Goal: Information Seeking & Learning: Learn about a topic

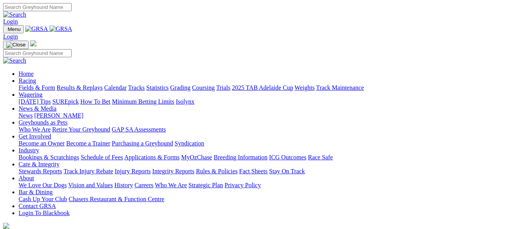
click at [127, 84] on link "Calendar" at bounding box center [115, 87] width 22 height 7
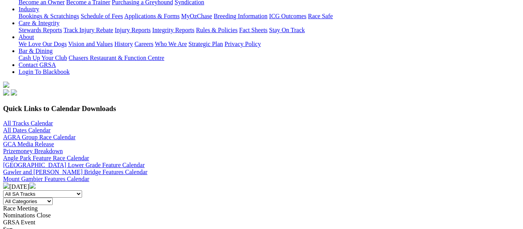
scroll to position [155, 0]
click at [82, 191] on select "All SA Tracks Angle Park Gawler Mount Gambier Murray Bridge Virginia GOTBA Cour…" at bounding box center [42, 194] width 79 height 7
select select "2"
click at [60, 191] on select "All SA Tracks Angle Park Gawler Mount Gambier Murray Bridge Virginia GOTBA Cour…" at bounding box center [42, 194] width 79 height 7
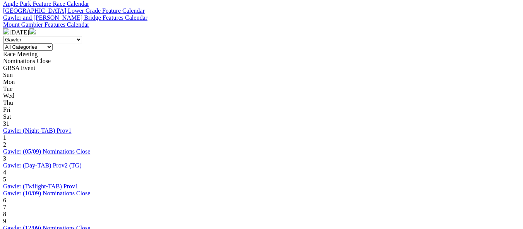
scroll to position [349, 0]
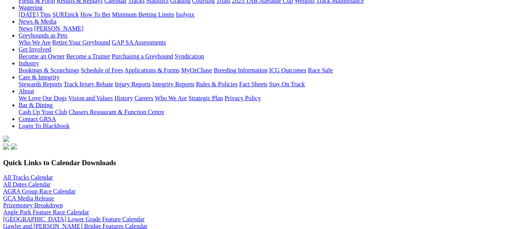
scroll to position [155, 0]
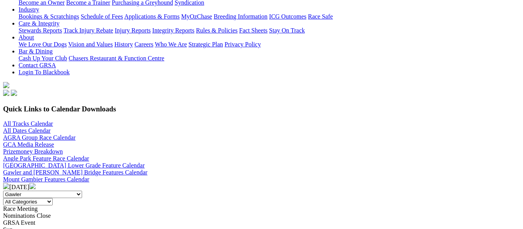
click at [53, 198] on select "All Categories Race Meetings GRSA Events Nomination Dates" at bounding box center [28, 201] width 50 height 7
click at [270, 191] on div "All SA Tracks Angle Park Gawler Mount Gambier Murray Bridge Virginia GOTBA Cour…" at bounding box center [261, 198] width 517 height 15
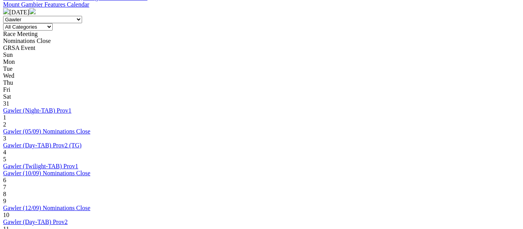
scroll to position [387, 0]
